Goal: Contribute content

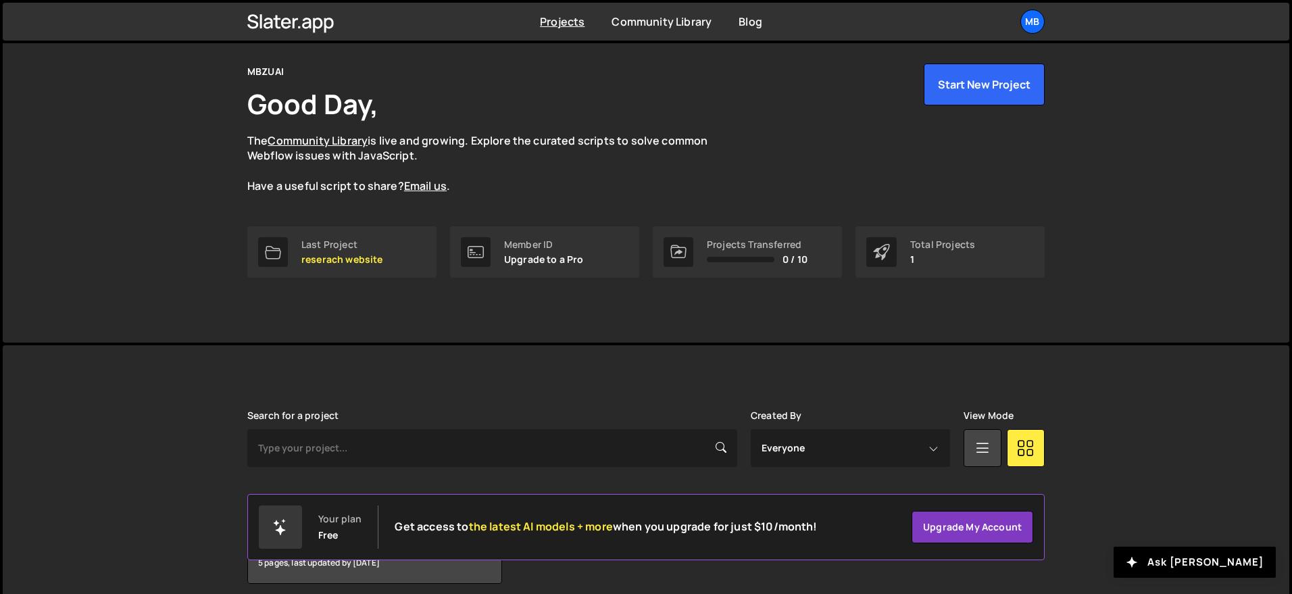
scroll to position [102, 0]
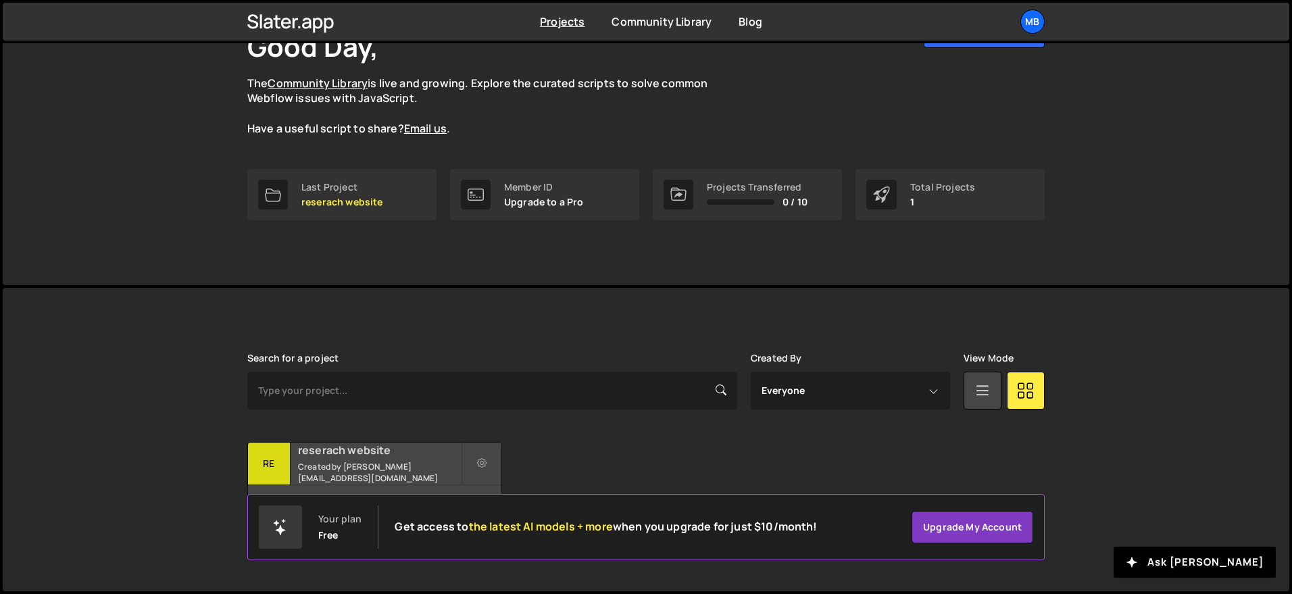
click at [321, 450] on h2 "reserach website" at bounding box center [379, 450] width 163 height 15
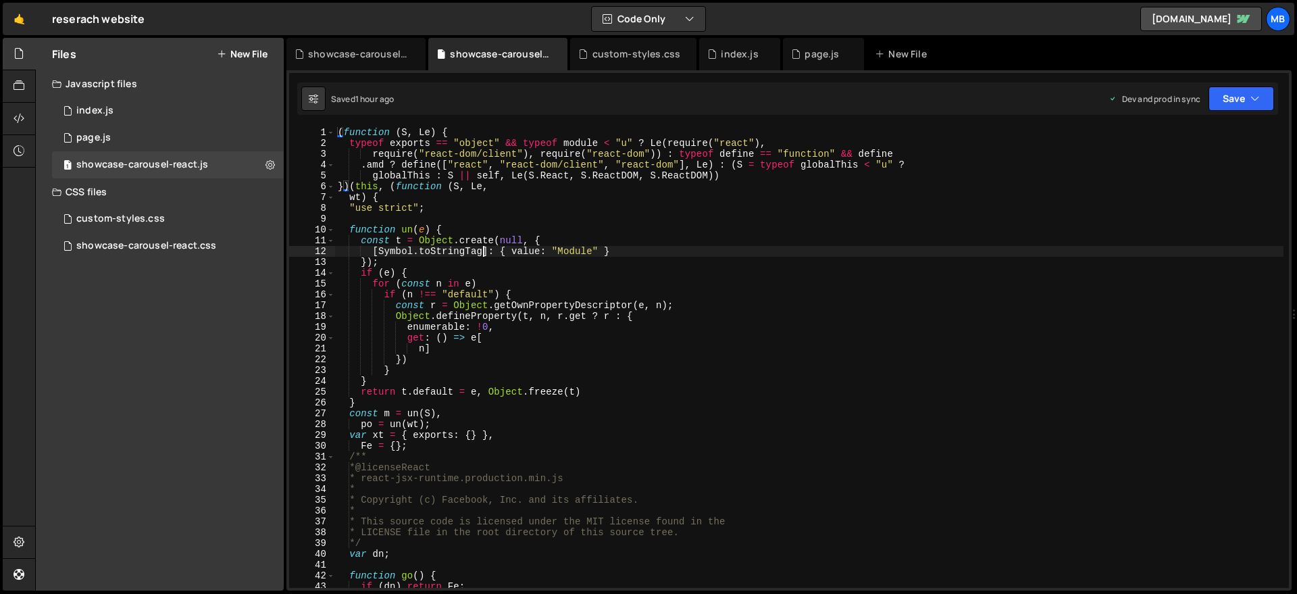
click at [485, 253] on div "( function ( S , Le ) { typeof exports == "object" && typeof module < "u" ? Le …" at bounding box center [809, 368] width 949 height 482
type textarea "}));"
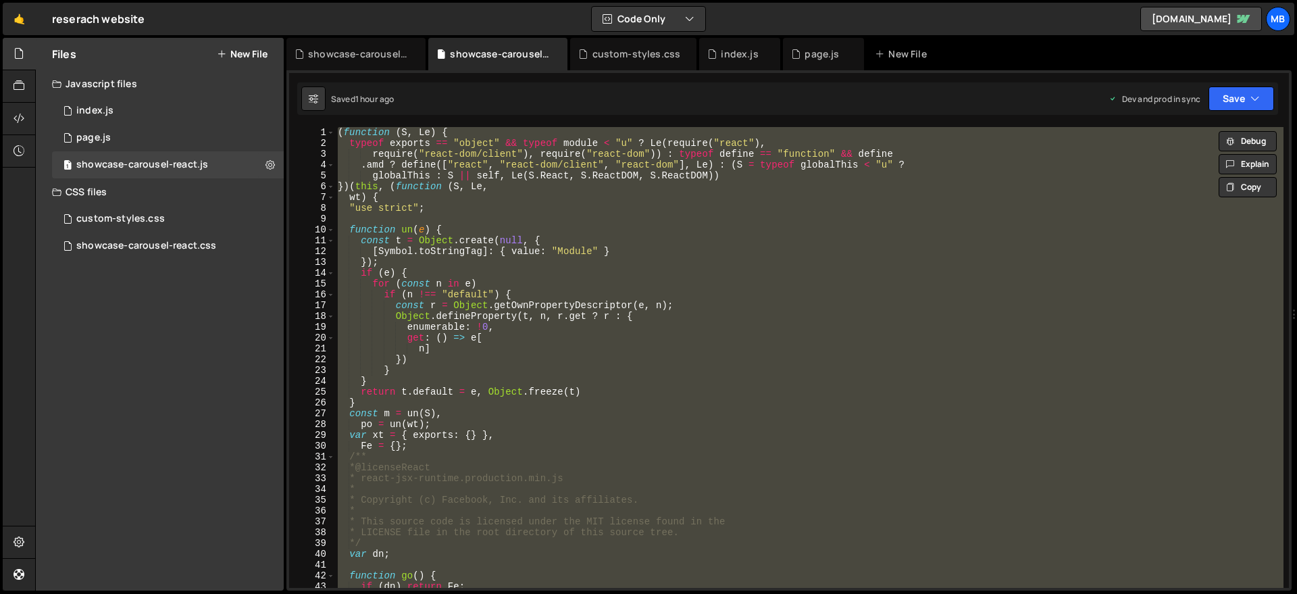
paste textarea
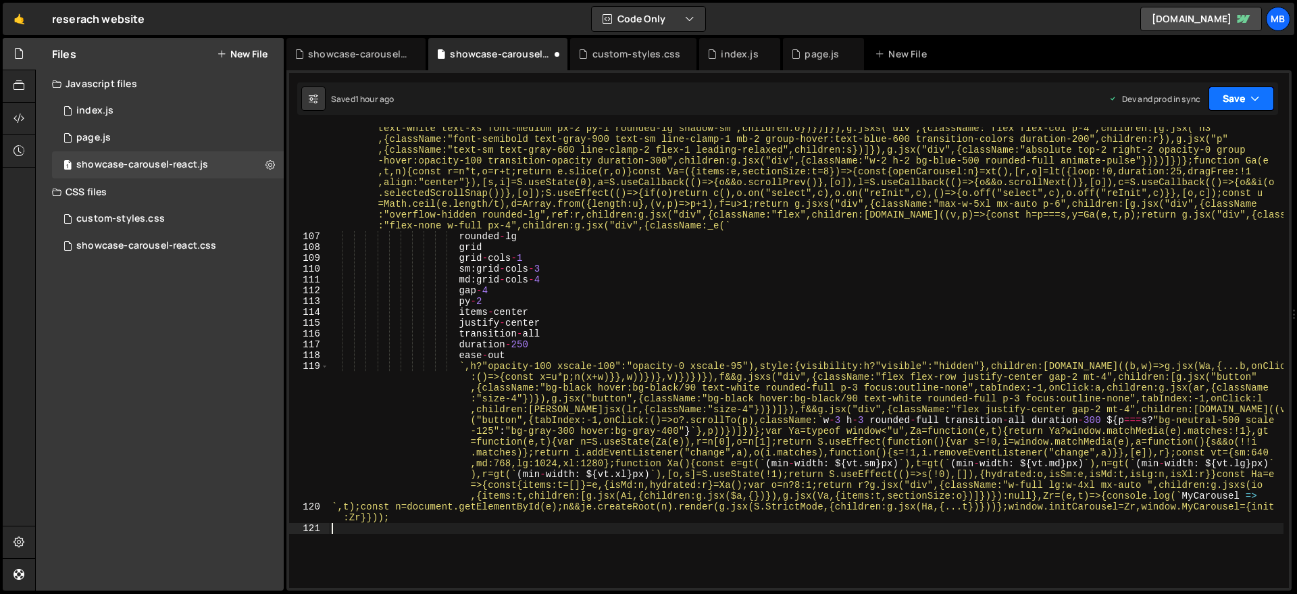
click at [1229, 97] on button "Save" at bounding box center [1242, 98] width 66 height 24
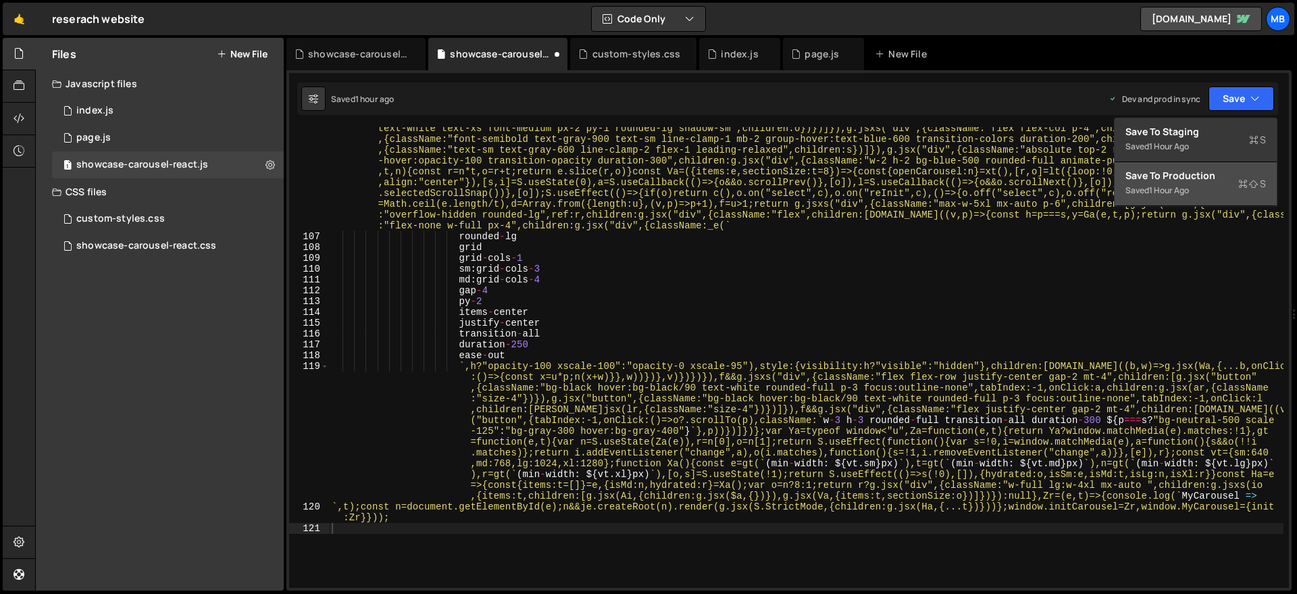
click at [1218, 179] on div "Save to Production S" at bounding box center [1196, 176] width 141 height 14
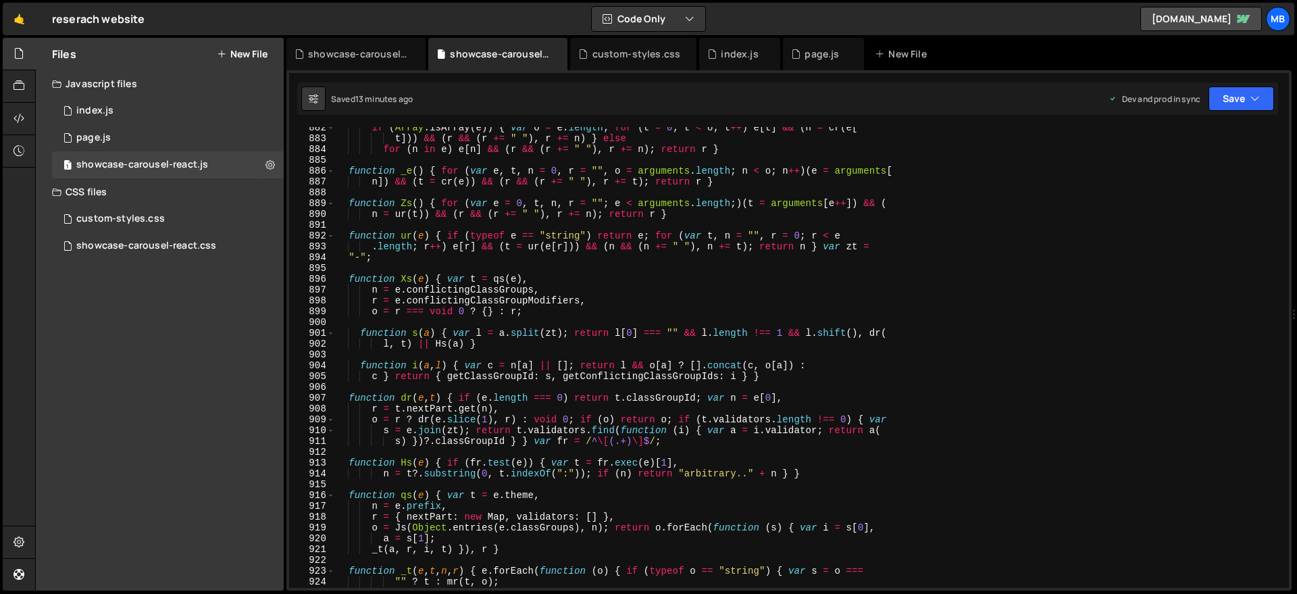
scroll to position [7134, 0]
